Goal: Information Seeking & Learning: Learn about a topic

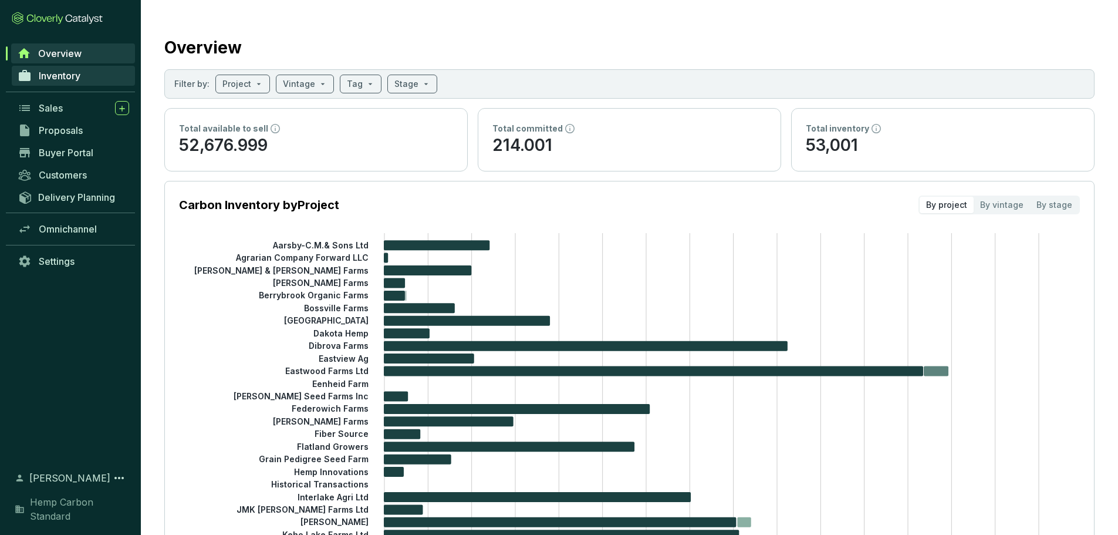
click at [69, 73] on span "Inventory" at bounding box center [60, 76] width 42 height 12
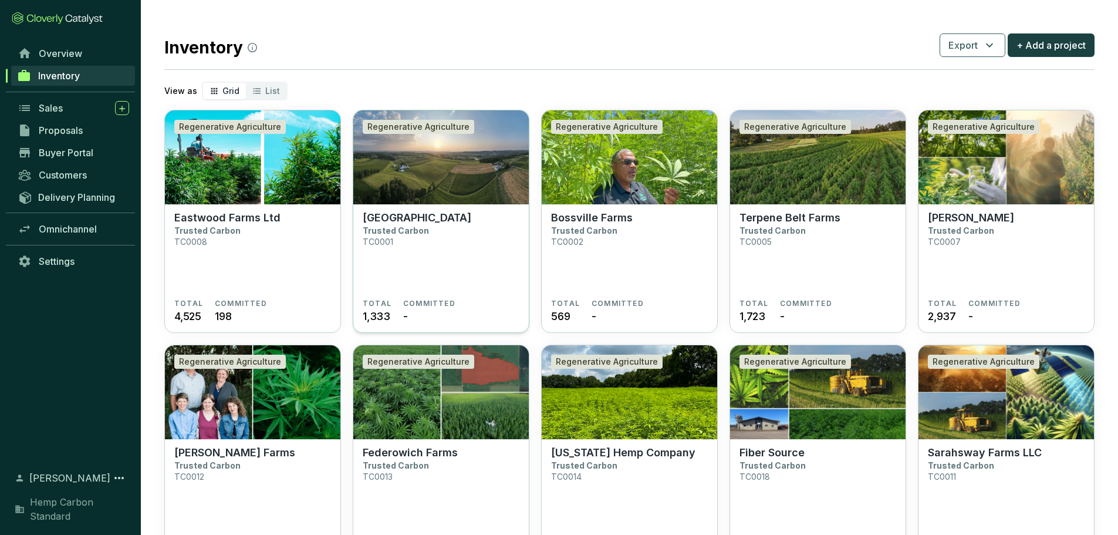
click at [435, 232] on section "Cedar Meadow Farm Trusted Carbon TC0001" at bounding box center [441, 254] width 157 height 87
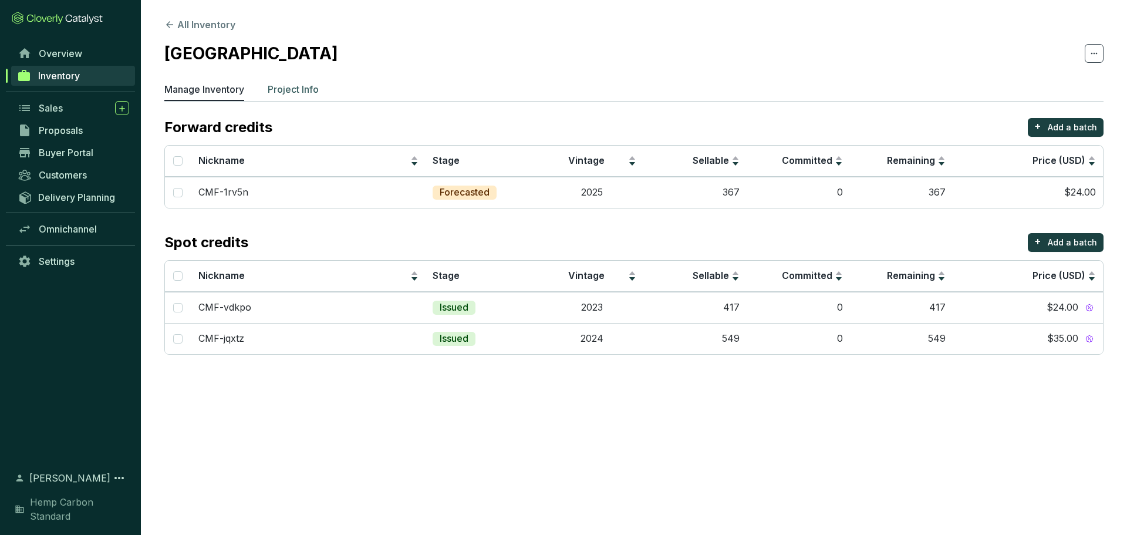
click at [298, 90] on p "Project Info" at bounding box center [293, 89] width 51 height 14
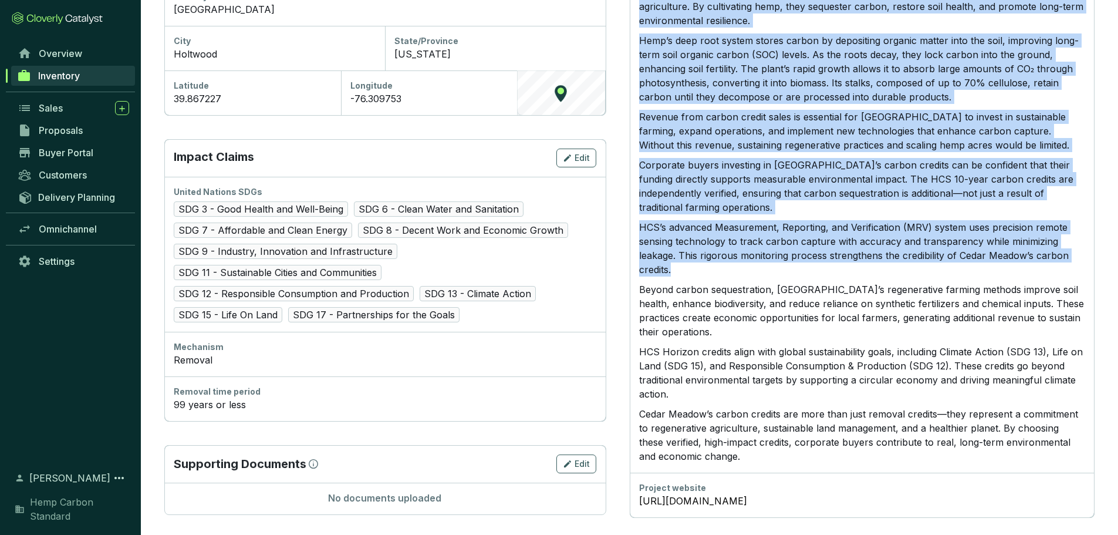
scroll to position [538, 0]
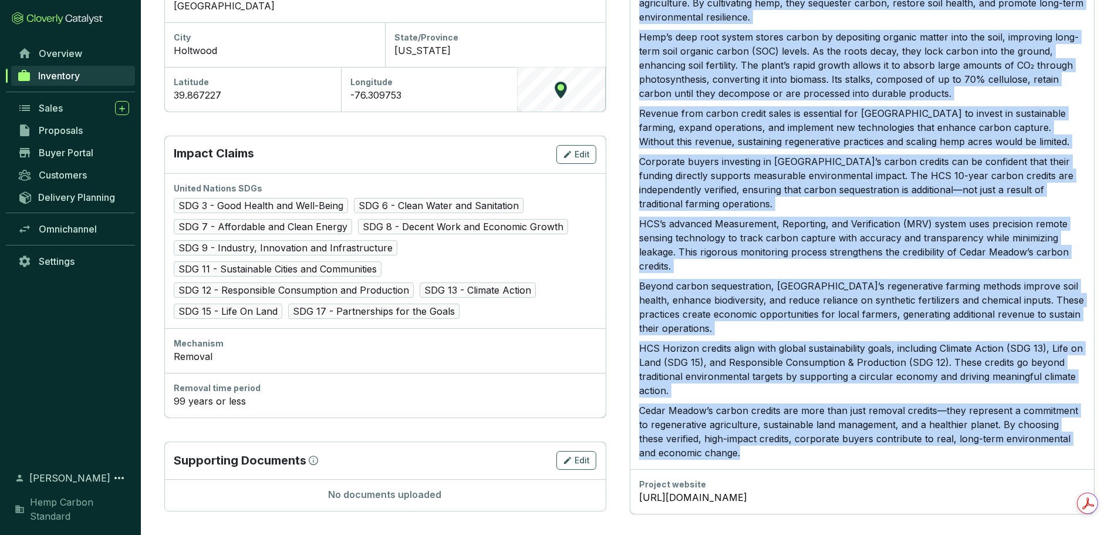
drag, startPoint x: 642, startPoint y: 209, endPoint x: 728, endPoint y: 440, distance: 246.3
click at [728, 440] on div "Located in Holtwood, PA, just 17 miles south of Lancaster, Cedar Meadow Farm ch…" at bounding box center [862, 207] width 446 height 506
copy div "Located in Holtwood, PA, just 17 miles south of Lancaster, Cedar Meadow Farm ch…"
click at [855, 410] on p "Cedar Meadow’s carbon credits are more than just removal credits—they represent…" at bounding box center [862, 431] width 446 height 56
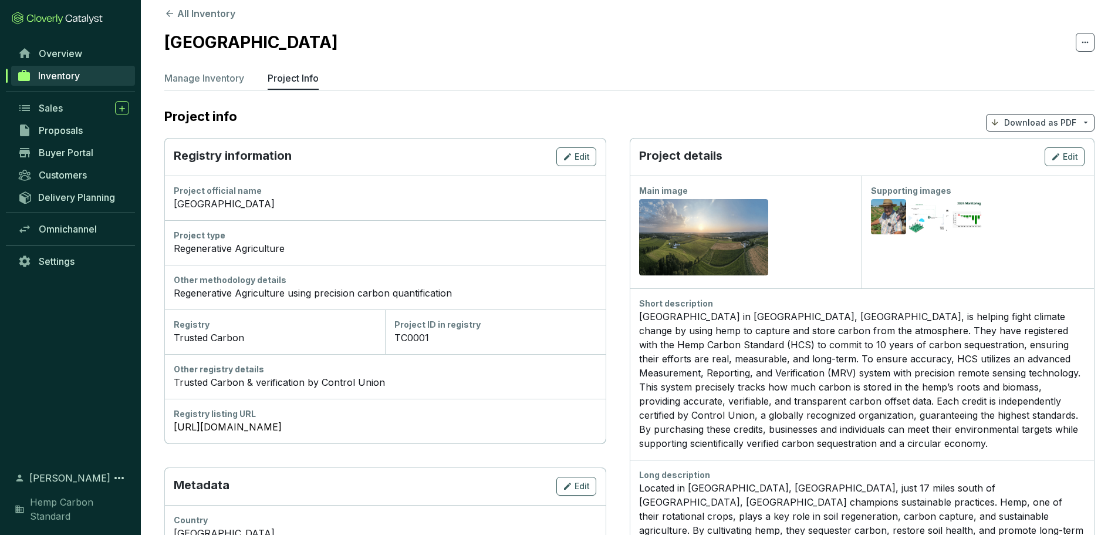
scroll to position [10, 0]
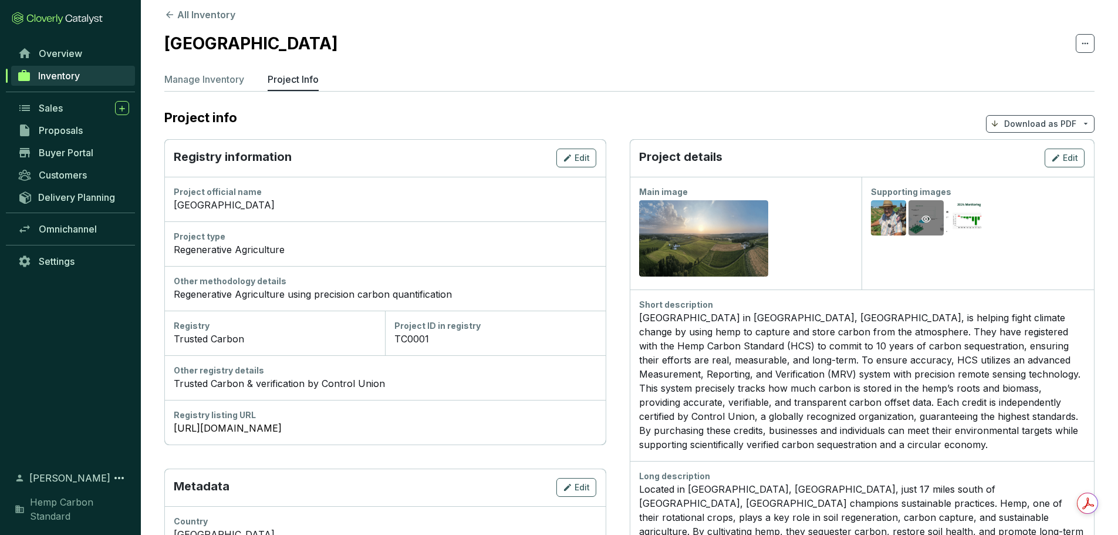
click at [919, 221] on div "Preview" at bounding box center [926, 219] width 14 height 14
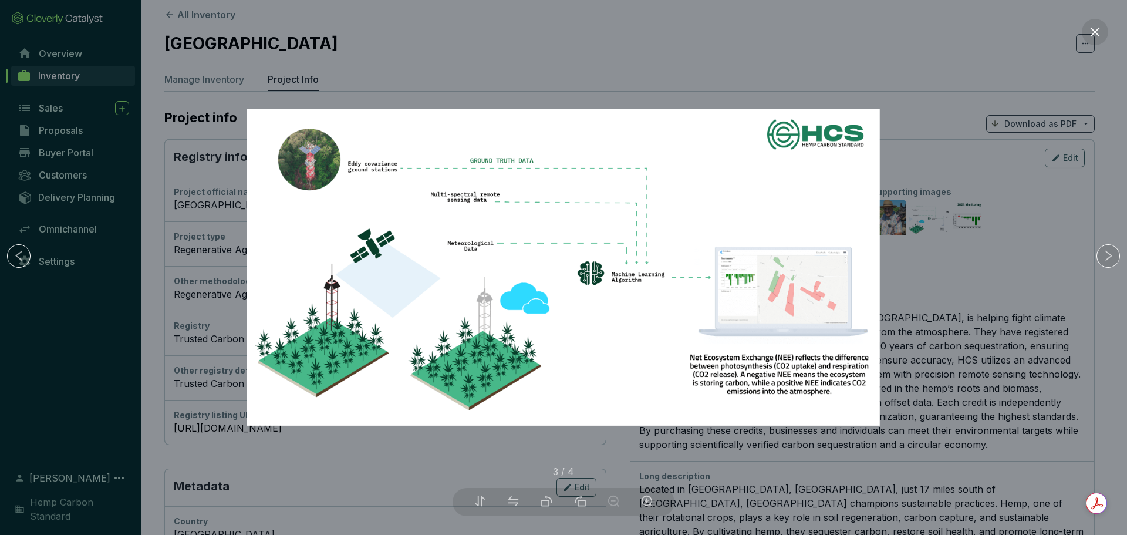
click at [961, 214] on div at bounding box center [563, 267] width 1127 height 535
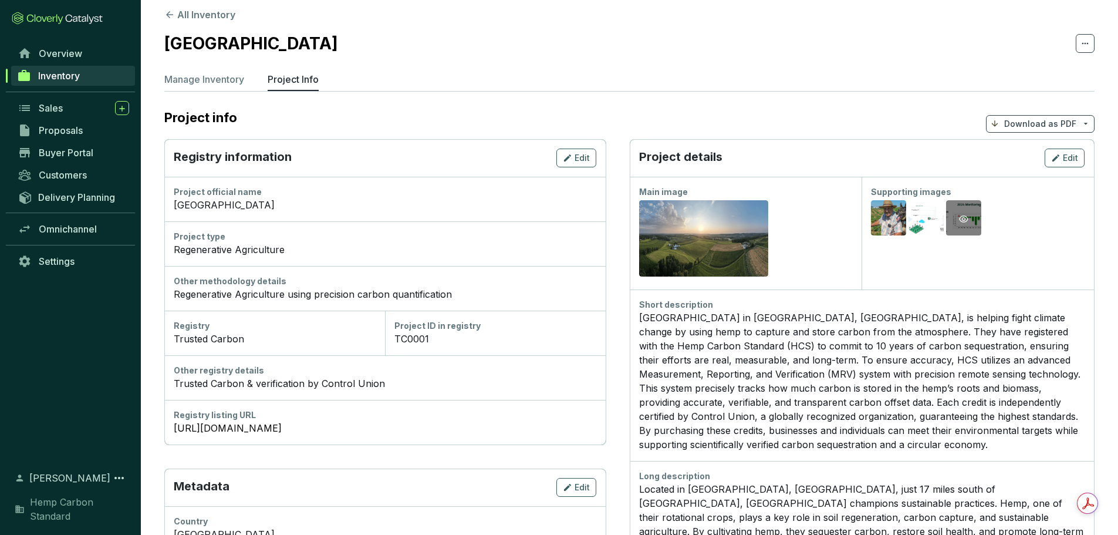
click at [971, 218] on div "Preview" at bounding box center [964, 219] width 14 height 14
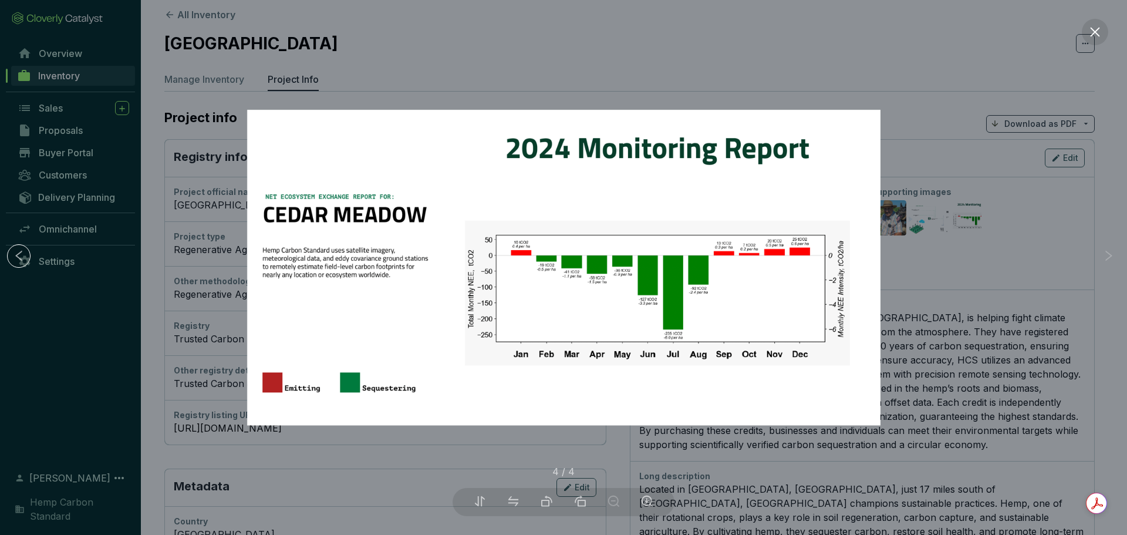
click at [973, 227] on div at bounding box center [563, 267] width 1127 height 535
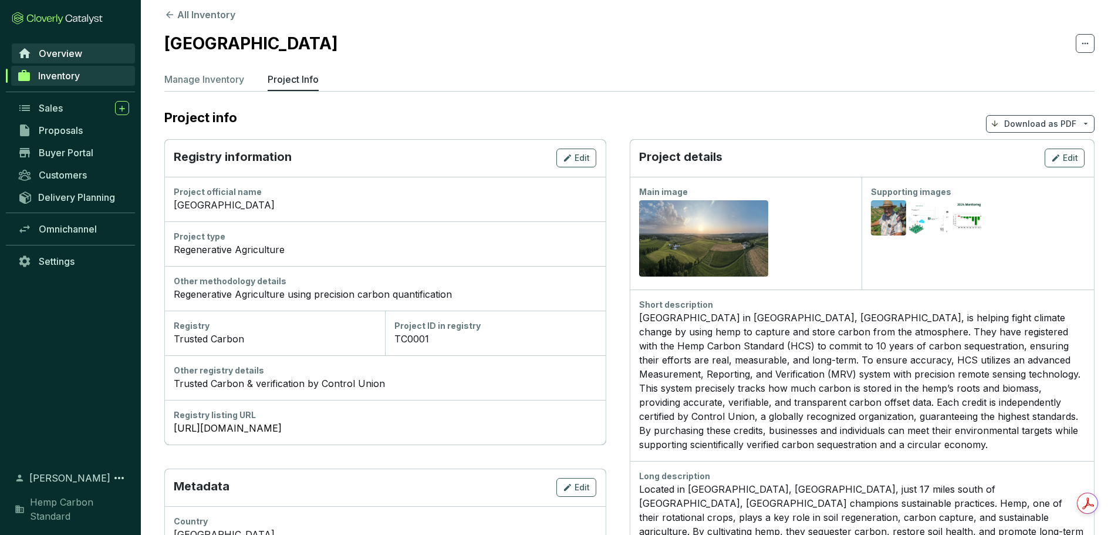
click at [72, 52] on span "Overview" at bounding box center [60, 54] width 43 height 12
